Goal: Task Accomplishment & Management: Use online tool/utility

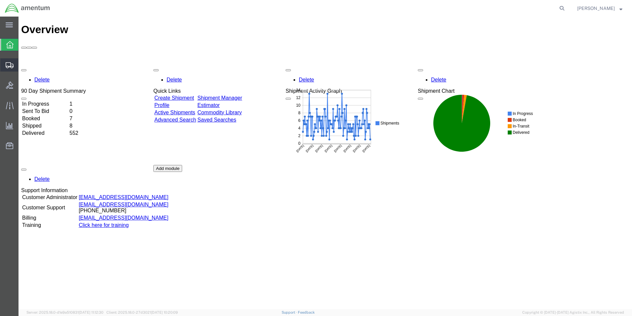
click at [0, 0] on span "Shipment Manager" at bounding box center [0, 0] width 0 height 0
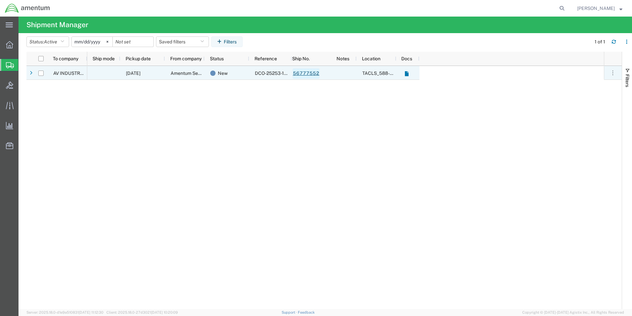
click at [306, 72] on link "56777552" at bounding box center [306, 73] width 27 height 11
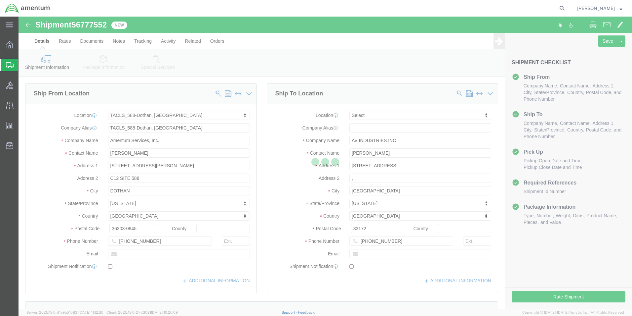
select select "42706"
select select
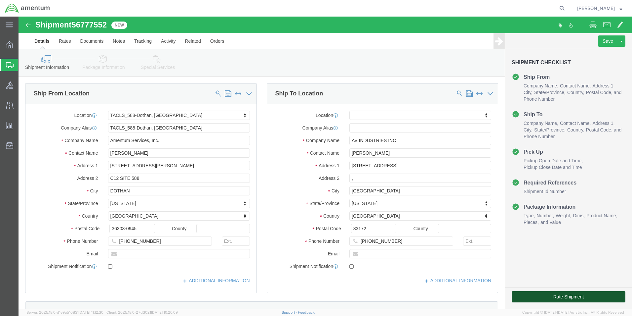
click button "Rate Shipment"
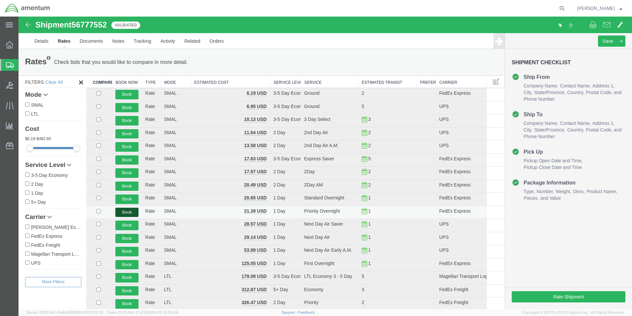
click at [128, 212] on button "Book" at bounding box center [126, 212] width 23 height 10
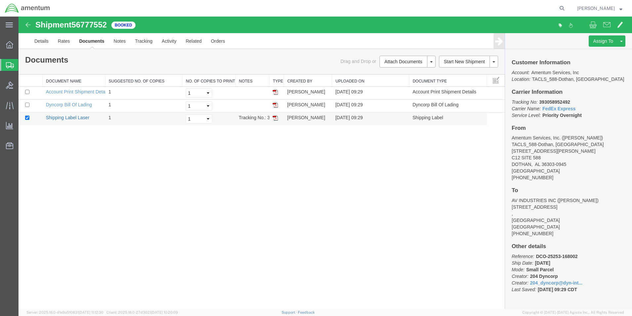
click at [73, 117] on link "Shipping Label Laser" at bounding box center [68, 117] width 44 height 5
click at [0, 0] on span "Shipment Manager" at bounding box center [0, 0] width 0 height 0
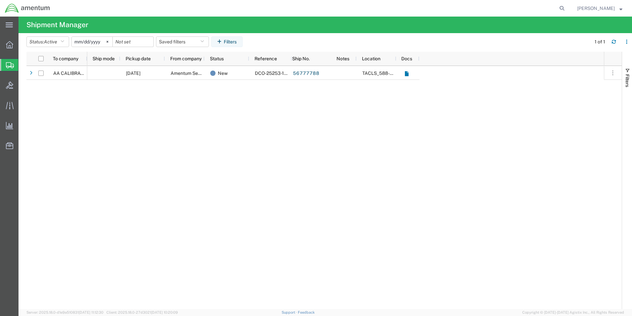
click at [0, 0] on span "Shipment Manager" at bounding box center [0, 0] width 0 height 0
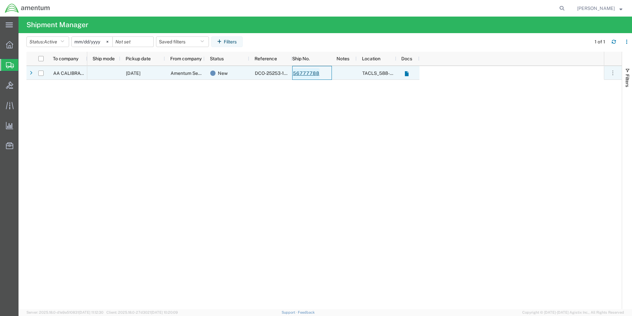
click at [308, 73] on link "56777788" at bounding box center [306, 73] width 27 height 11
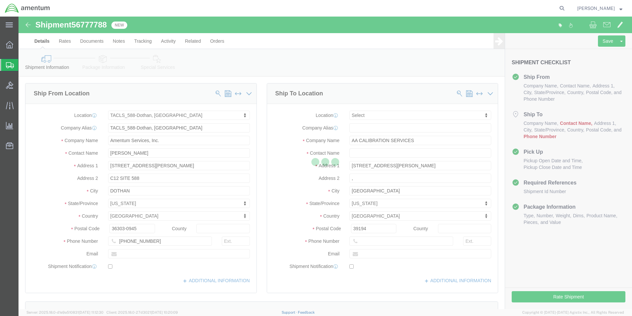
select select "42706"
select select
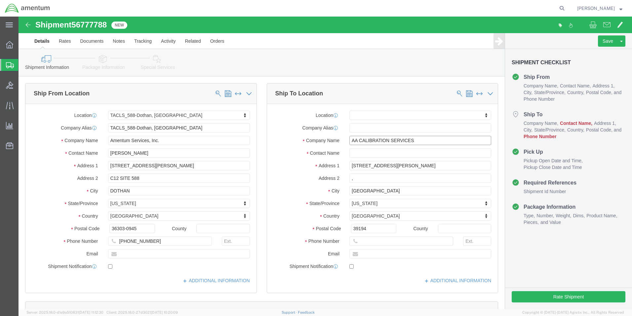
drag, startPoint x: 394, startPoint y: 123, endPoint x: 329, endPoint y: 129, distance: 65.7
click div "Location My Profile Location [PHONE_NUMBER] [PHONE_NUMBER] [PHONE_NUMBER] [PHON…"
click input "text"
paste input "AA CALIBRATION SERVICES"
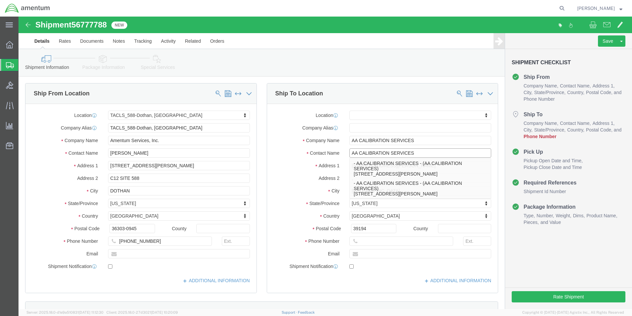
type input "AA CALIBRATION SERVICES"
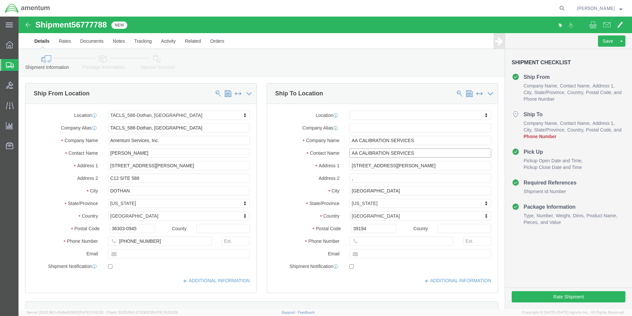
drag, startPoint x: 401, startPoint y: 134, endPoint x: 325, endPoint y: 134, distance: 75.4
click div "AA CALIBRATION SERVICES AA CALIBRATION SERVICES"
click input "AA CALIBRATION SERVICES"
drag, startPoint x: 398, startPoint y: 138, endPoint x: 323, endPoint y: 136, distance: 74.4
click div "AA CALIBRATION SERVICES AA CALIBRATION SERVICES"
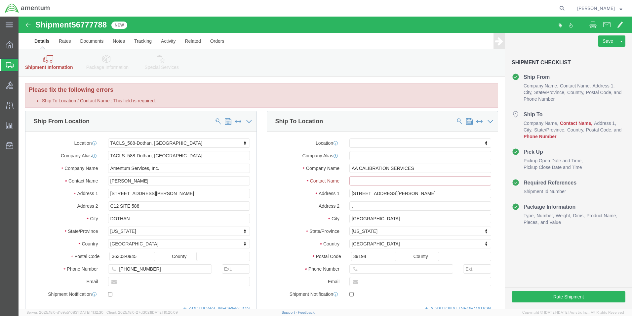
paste input "AA CALIBRATION SERVICES"
type input "AA CALIBRATION SERVICES"
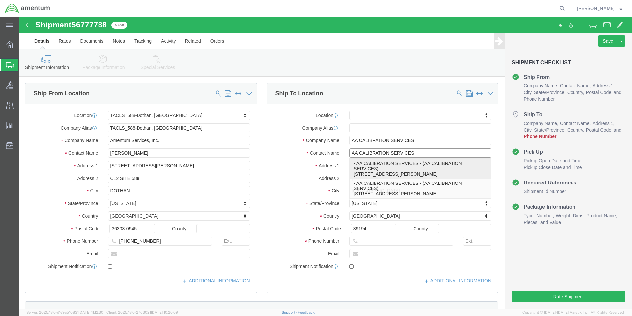
click p "- AA CALIBRATION SERVICES - (AA CALIBRATION SERVICES) [STREET_ADDRESS][PERSON_N…"
select select "MS"
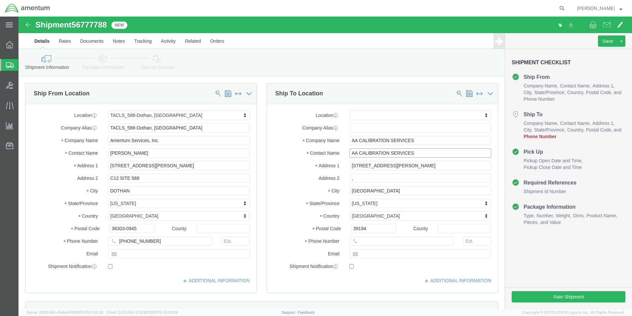
drag, startPoint x: 396, startPoint y: 137, endPoint x: 322, endPoint y: 140, distance: 74.5
click div "Contact Name AA CALIBRATION SERVICES AA CALIBRATION SERVICES"
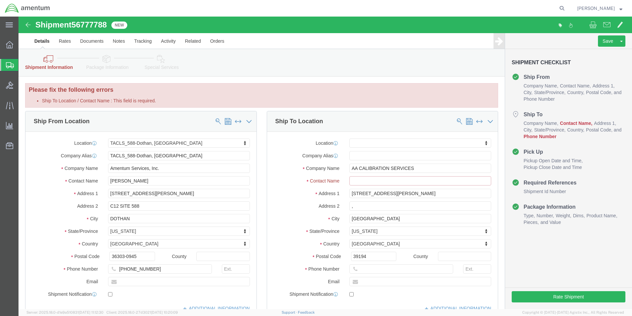
paste input "AA CALIBRATION SERVICES"
type input "AA CALIBRATION SERVICES"
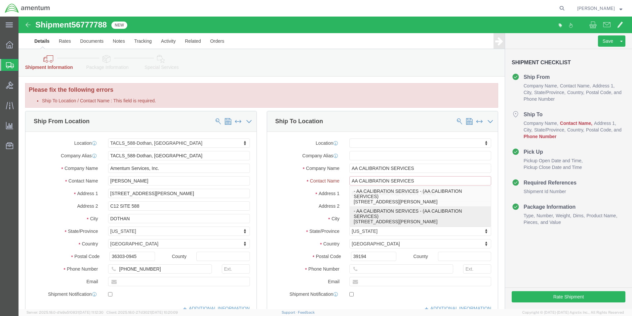
click p "- AA CALIBRATION SERVICES - (AA CALIBRATION SERVICES) [STREET_ADDRESS][PERSON_N…"
select select "MS"
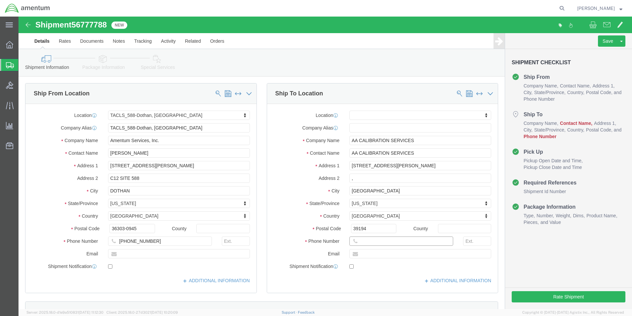
click input "text"
paste input "[PHONE_NUMBER]"
type input "[PHONE_NUMBER]"
click div "Ship To Location Location My Profile Location [PHONE_NUMBER] [PHONE_NUMBER] [PH…"
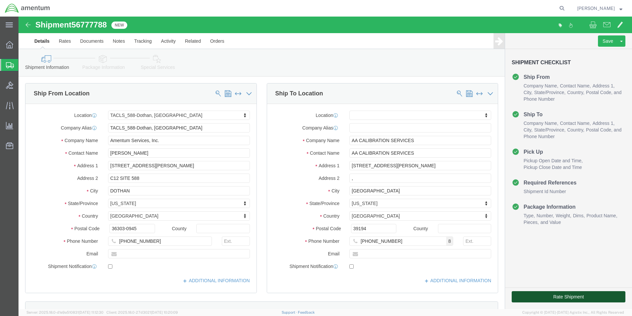
click button "Rate Shipment"
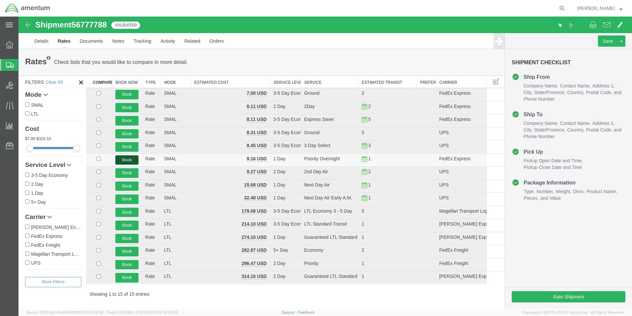
click at [125, 158] on button "Book" at bounding box center [126, 160] width 23 height 10
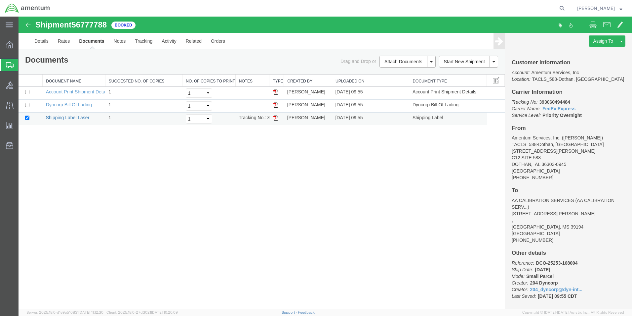
click at [71, 119] on link "Shipping Label Laser" at bounding box center [68, 117] width 44 height 5
click at [586, 9] on span "[PERSON_NAME]" at bounding box center [597, 8] width 38 height 7
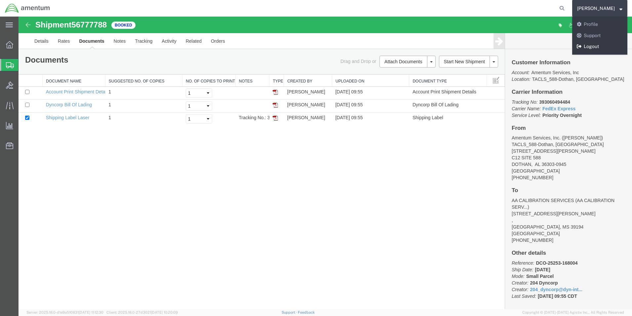
click at [592, 47] on link "Logout" at bounding box center [600, 46] width 55 height 11
